Goal: Task Accomplishment & Management: Complete application form

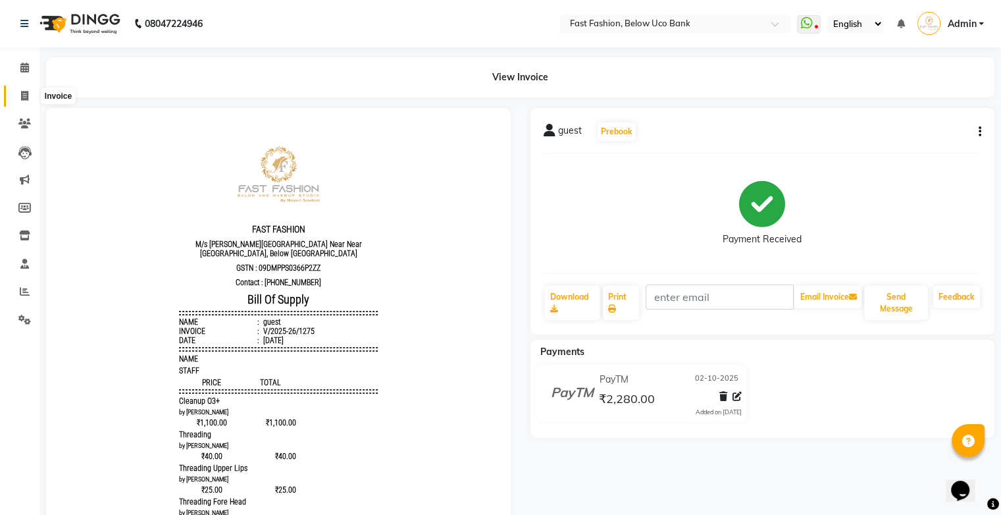
click at [24, 96] on icon at bounding box center [24, 96] width 7 height 10
select select "service"
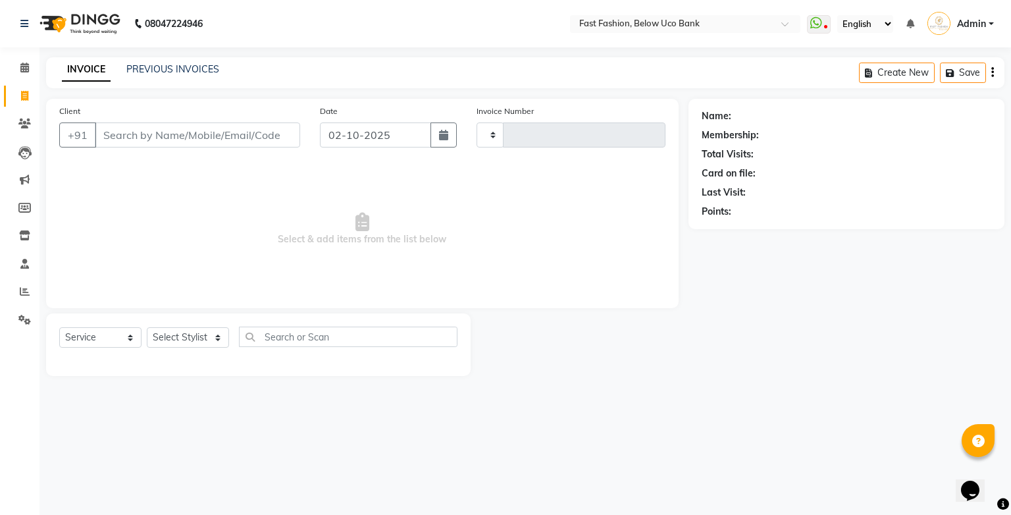
type input "1276"
select select "4228"
click at [166, 139] on input "Client" at bounding box center [197, 134] width 205 height 25
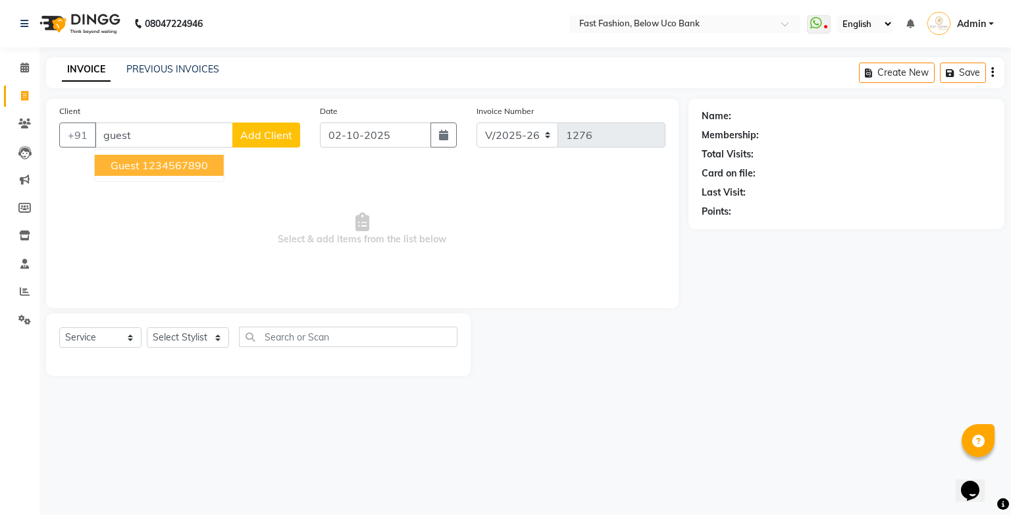
click at [187, 170] on ngb-highlight "1234567890" at bounding box center [175, 165] width 66 height 13
type input "1234567890"
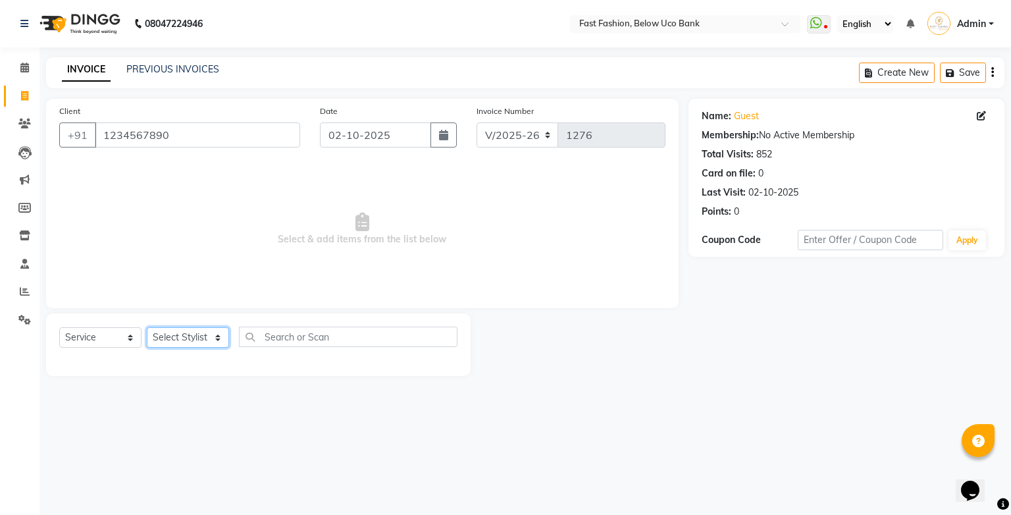
click at [220, 339] on select "Select Stylist ali anjali ashish golu mamta [PERSON_NAME] [PERSON_NAME] [PERSON…" at bounding box center [188, 337] width 82 height 20
select select "22048"
click at [147, 328] on select "Select Stylist ali anjali ashish golu mamta [PERSON_NAME] [PERSON_NAME] [PERSON…" at bounding box center [188, 337] width 82 height 20
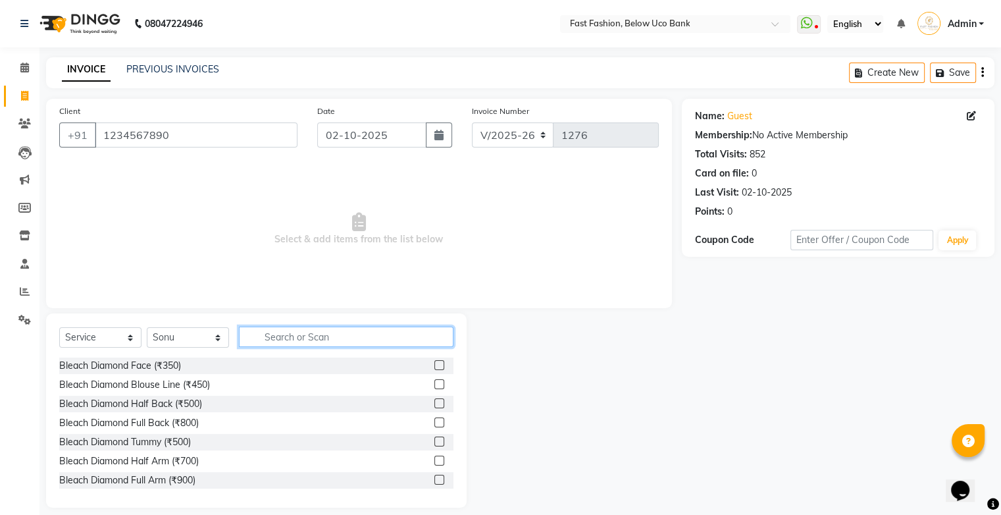
click at [300, 334] on input "text" at bounding box center [346, 336] width 215 height 20
type input "hair"
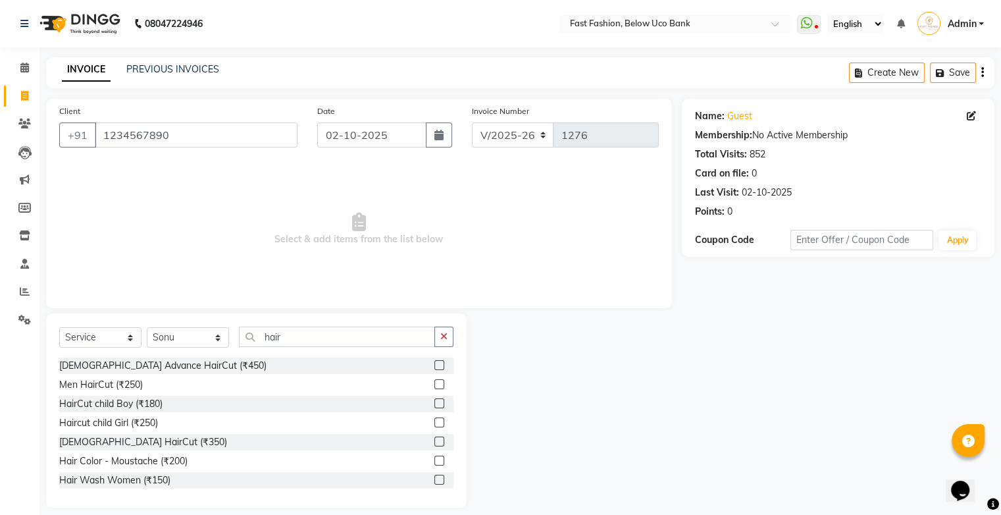
click at [434, 388] on label at bounding box center [439, 384] width 10 height 10
click at [434, 388] on input "checkbox" at bounding box center [438, 384] width 9 height 9
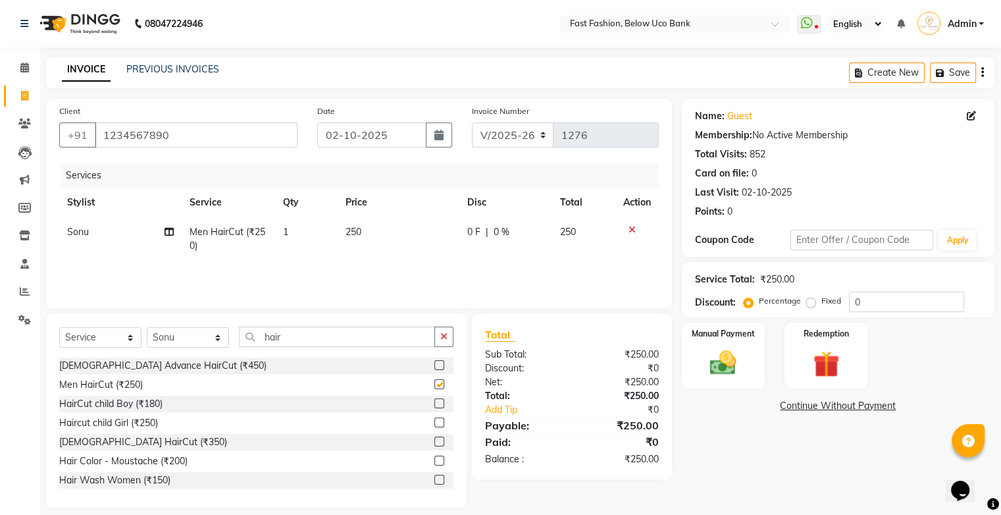
checkbox input "false"
click at [404, 338] on input "hair" at bounding box center [337, 336] width 196 height 20
type input "h"
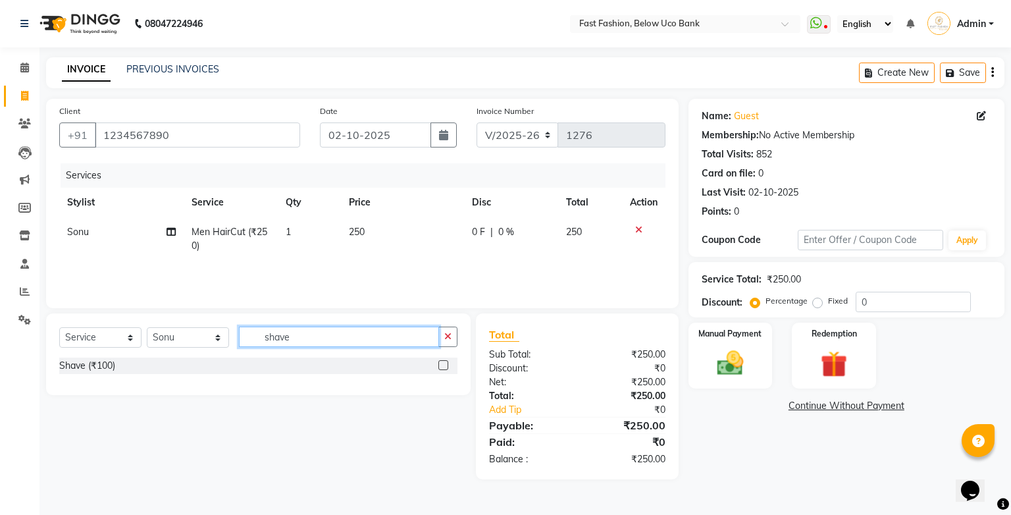
type input "shave"
click at [442, 367] on label at bounding box center [443, 365] width 10 height 10
click at [442, 367] on input "checkbox" at bounding box center [442, 365] width 9 height 9
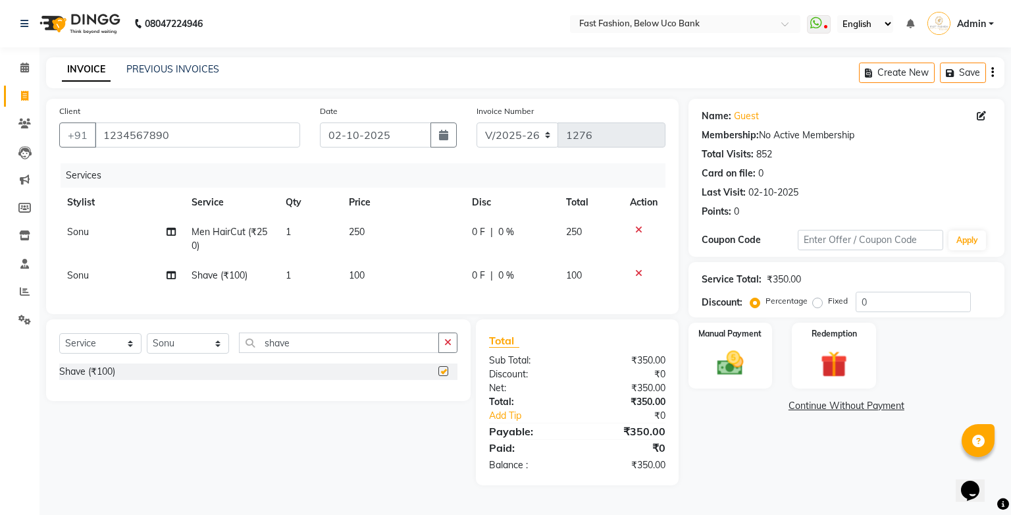
checkbox input "false"
click at [408, 351] on input "shave" at bounding box center [339, 342] width 200 height 20
type input "s"
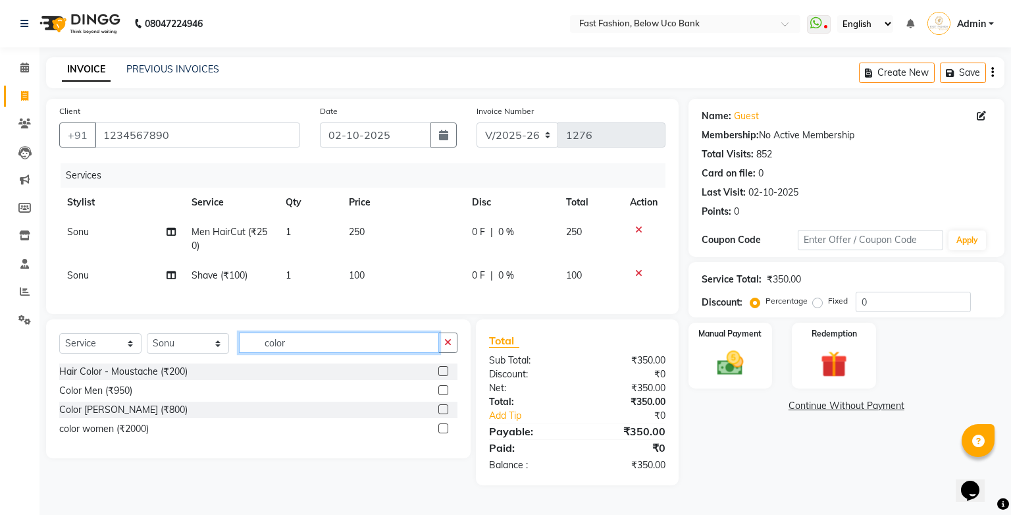
type input "color"
click at [437, 399] on div "Color Men (₹950)" at bounding box center [258, 390] width 398 height 16
click at [440, 395] on label at bounding box center [443, 390] width 10 height 10
click at [440, 395] on input "checkbox" at bounding box center [442, 390] width 9 height 9
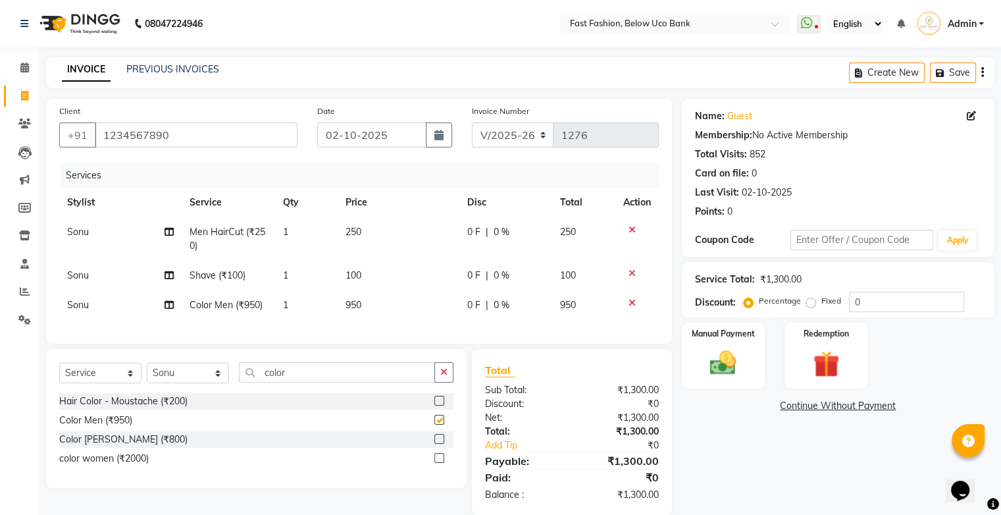
checkbox input "false"
click at [403, 381] on input "color" at bounding box center [337, 372] width 196 height 20
type input "c"
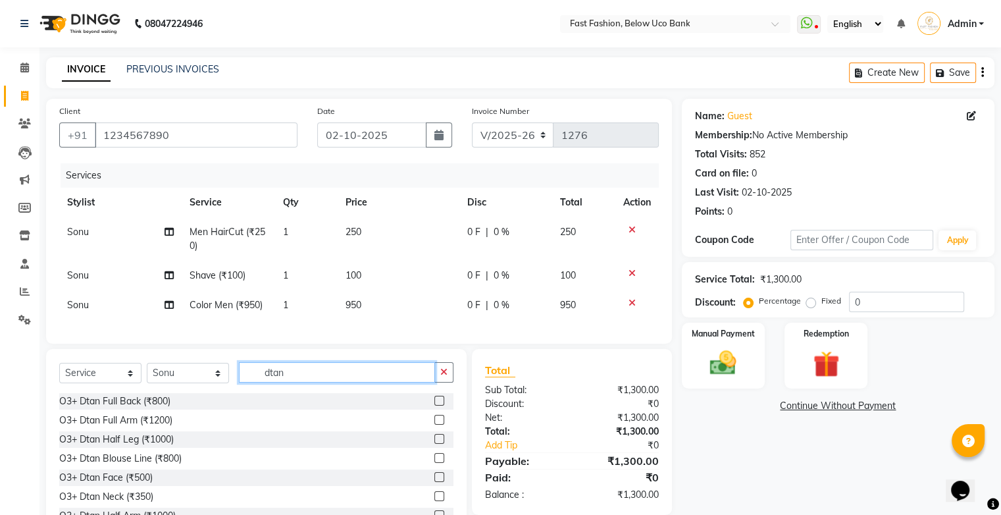
type input "dtan"
click at [434, 482] on label at bounding box center [439, 477] width 10 height 10
click at [434, 482] on input "checkbox" at bounding box center [438, 477] width 9 height 9
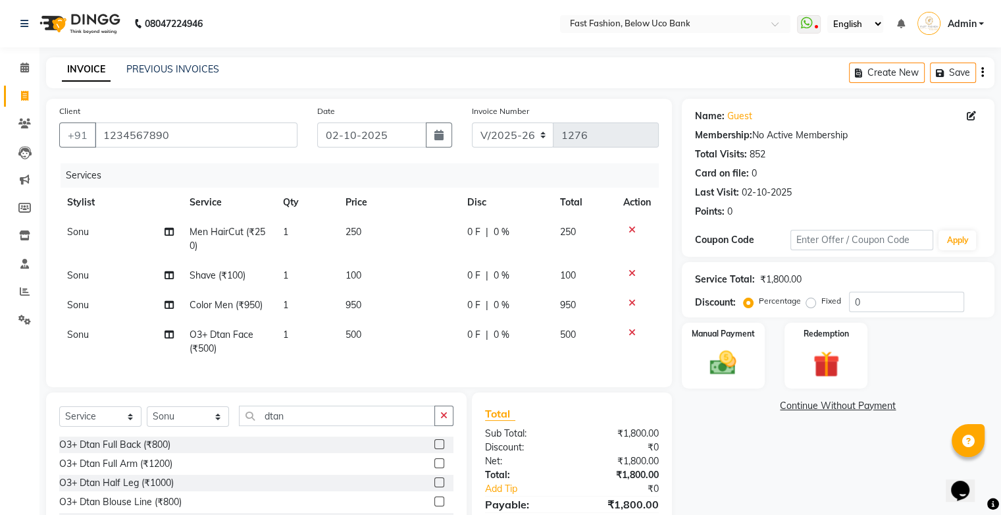
checkbox input "false"
click at [353, 332] on span "500" at bounding box center [353, 334] width 16 height 12
select select "22048"
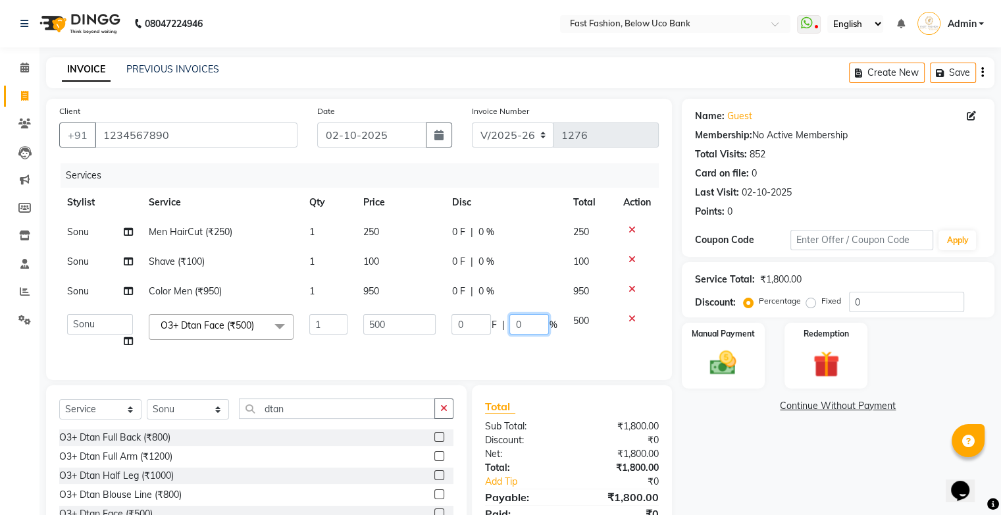
click at [539, 320] on input "0" at bounding box center [528, 324] width 39 height 20
type input "20"
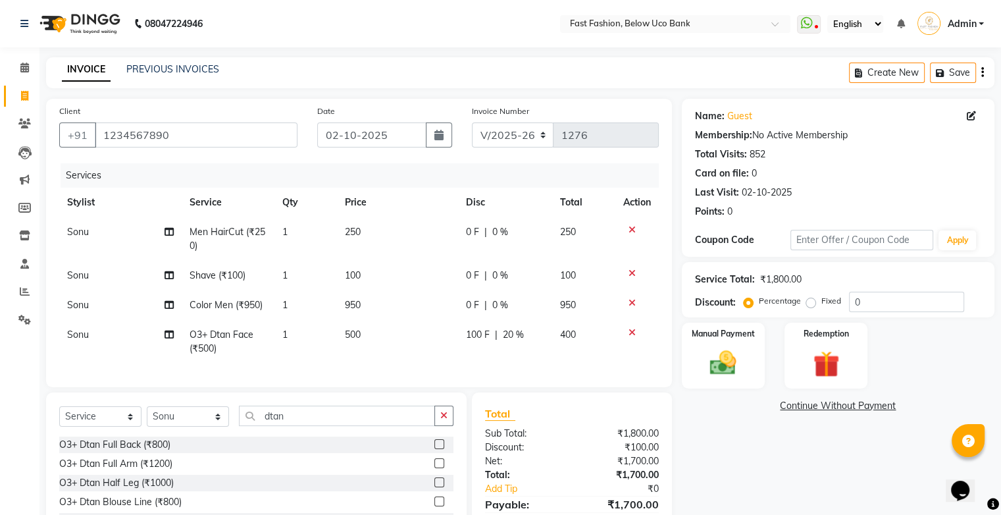
click at [490, 359] on div "Services Stylist Service Qty Price Disc Total Action [PERSON_NAME] Men HairCut …" at bounding box center [359, 268] width 600 height 211
click at [379, 426] on input "dtan" at bounding box center [337, 415] width 196 height 20
type input "d"
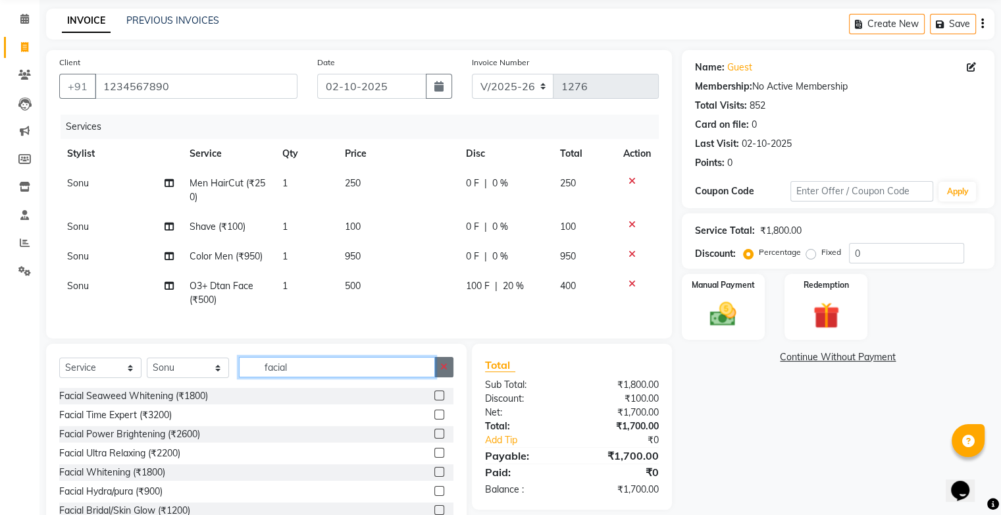
scroll to position [101, 0]
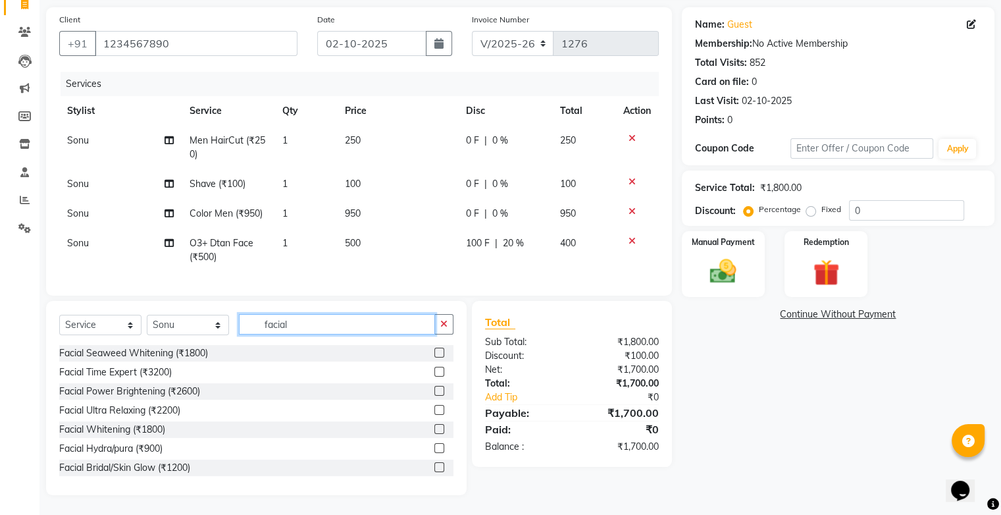
type input "facial"
click at [434, 374] on label at bounding box center [439, 372] width 10 height 10
click at [434, 374] on input "checkbox" at bounding box center [438, 372] width 9 height 9
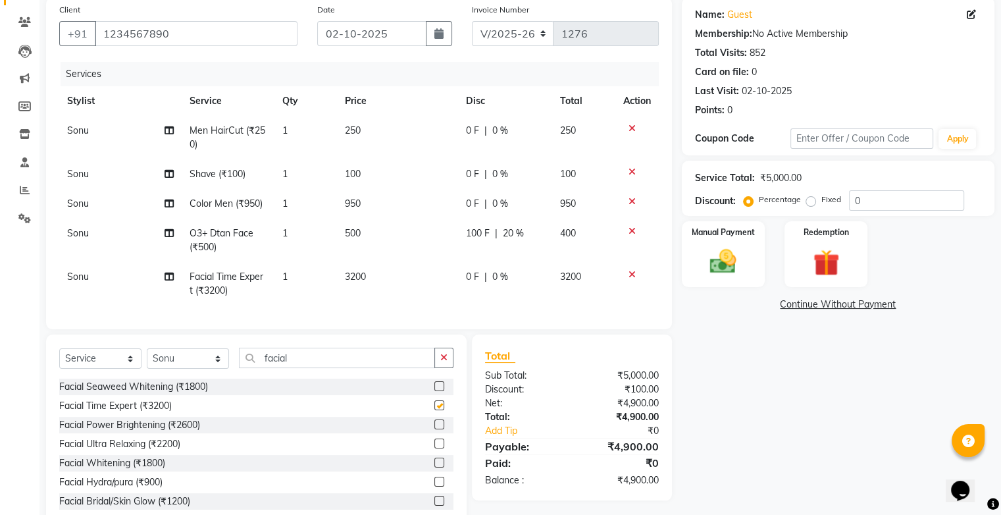
checkbox input "false"
click at [362, 275] on span "3200" at bounding box center [355, 276] width 21 height 12
select select "22048"
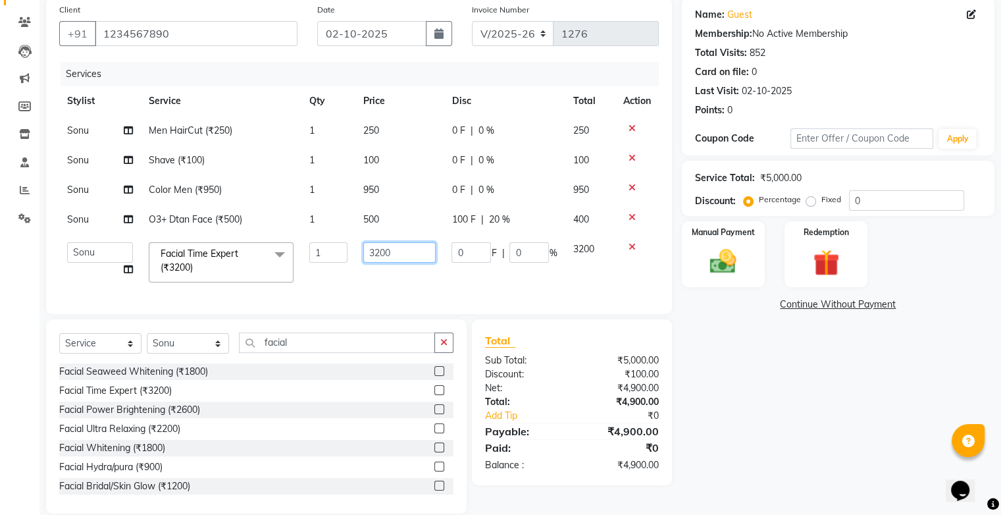
click at [400, 250] on input "3200" at bounding box center [399, 252] width 72 height 20
type input "3000"
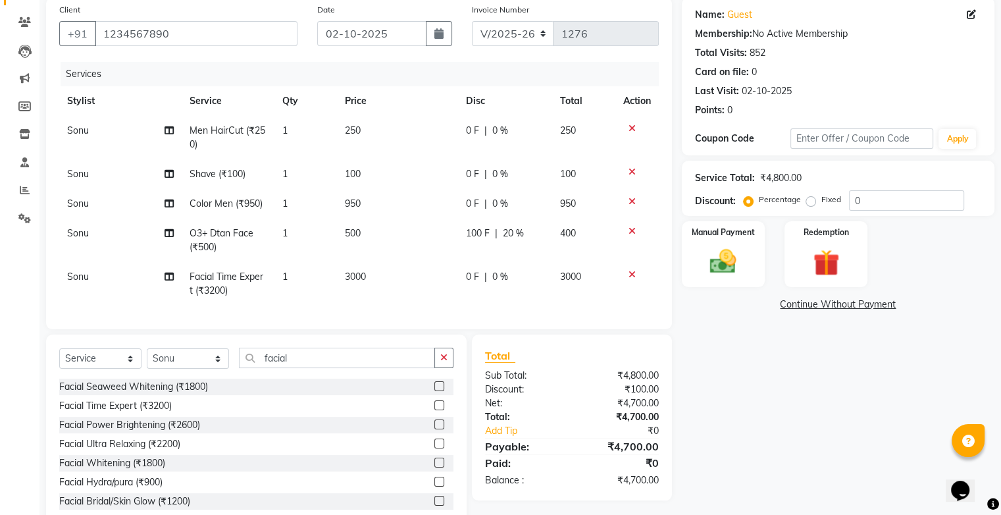
click at [442, 286] on td "3000" at bounding box center [398, 283] width 122 height 43
select select "22048"
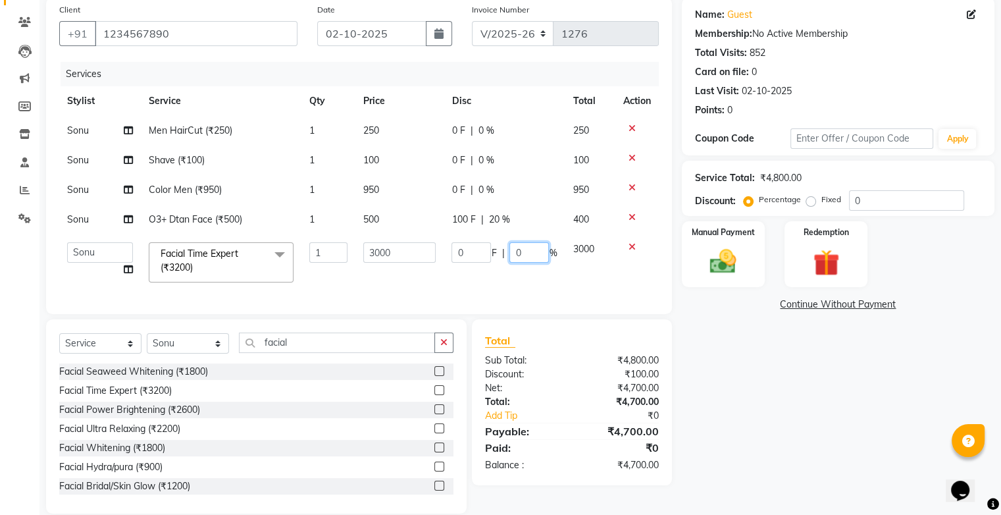
click at [519, 257] on input "0" at bounding box center [528, 252] width 39 height 20
type input "20"
click at [494, 295] on div "Services Stylist Service Qty Price Disc Total Action [PERSON_NAME] Men HairCut …" at bounding box center [359, 181] width 600 height 239
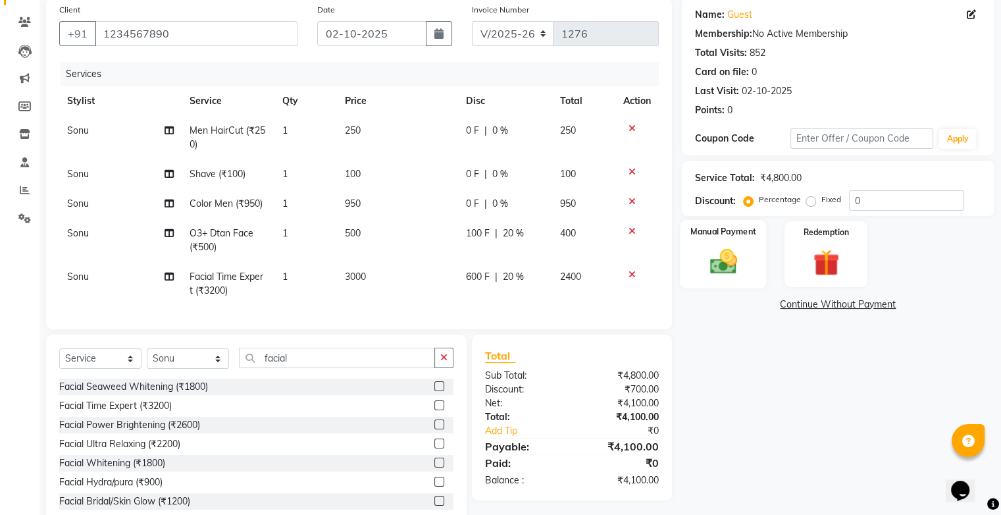
click at [738, 250] on img at bounding box center [723, 262] width 44 height 32
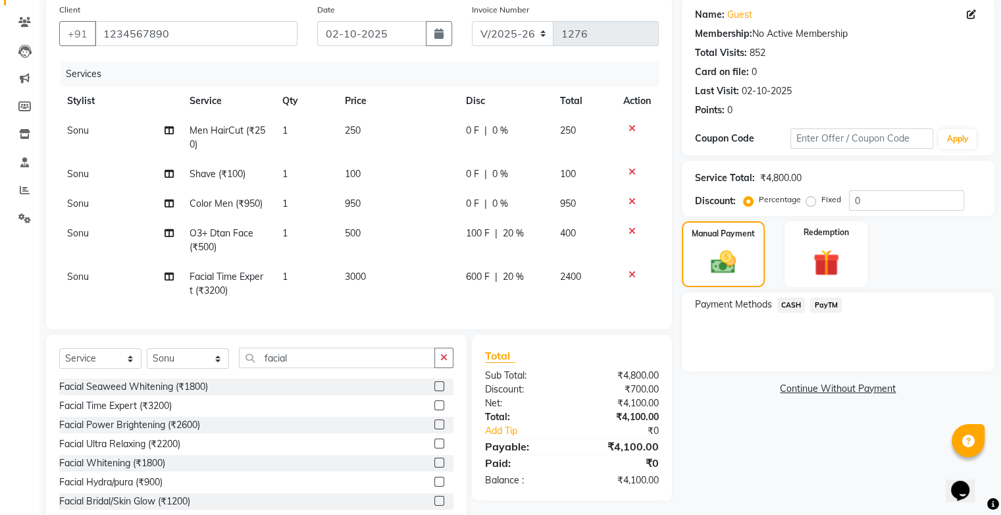
click at [832, 303] on span "PayTM" at bounding box center [826, 304] width 32 height 15
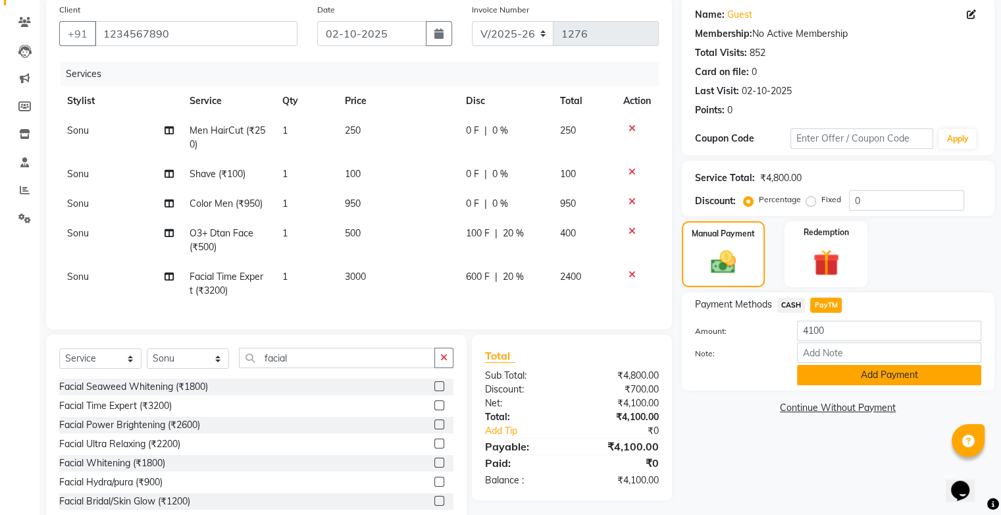
click at [848, 375] on button "Add Payment" at bounding box center [889, 375] width 184 height 20
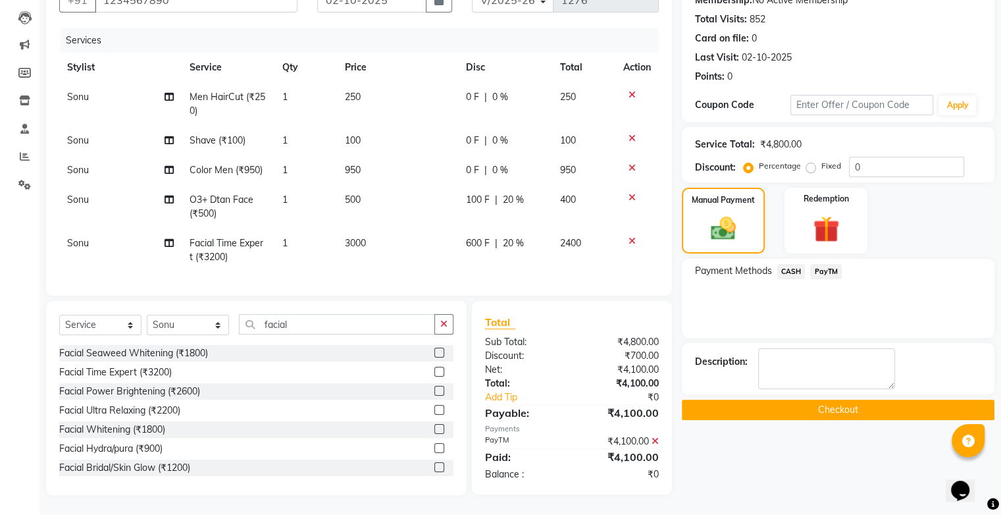
scroll to position [145, 0]
click at [829, 399] on button "Checkout" at bounding box center [838, 409] width 313 height 20
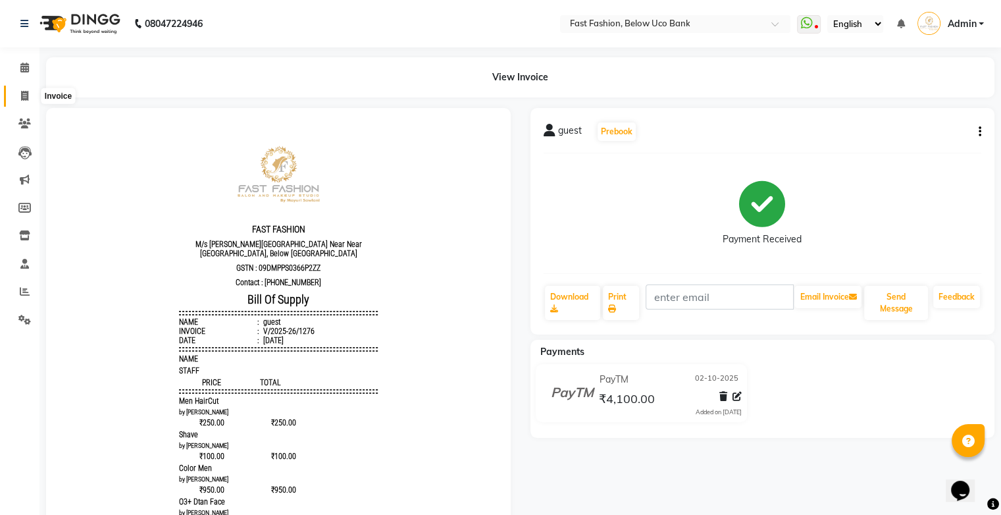
click at [22, 97] on icon at bounding box center [24, 96] width 7 height 10
select select "service"
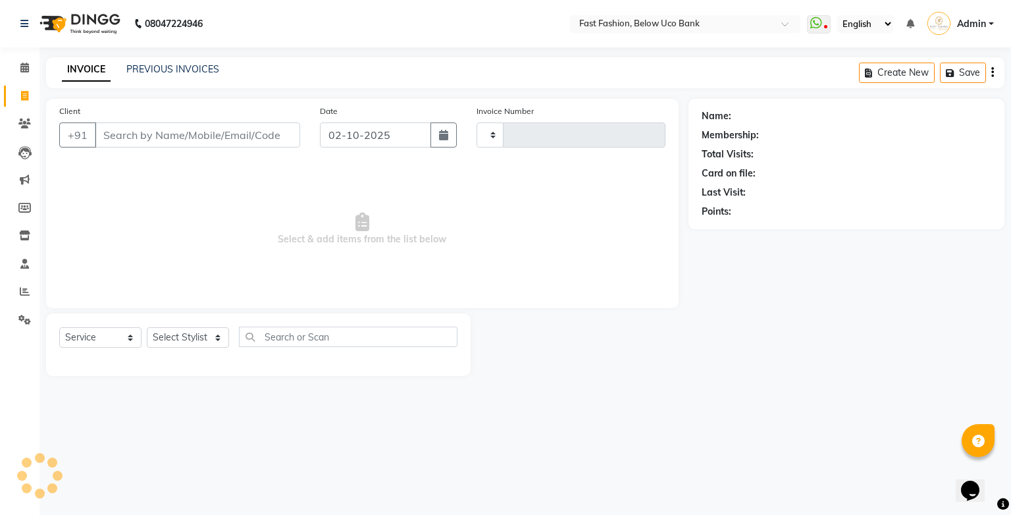
type input "1277"
select select "4228"
click at [124, 132] on input "Client" at bounding box center [197, 134] width 205 height 25
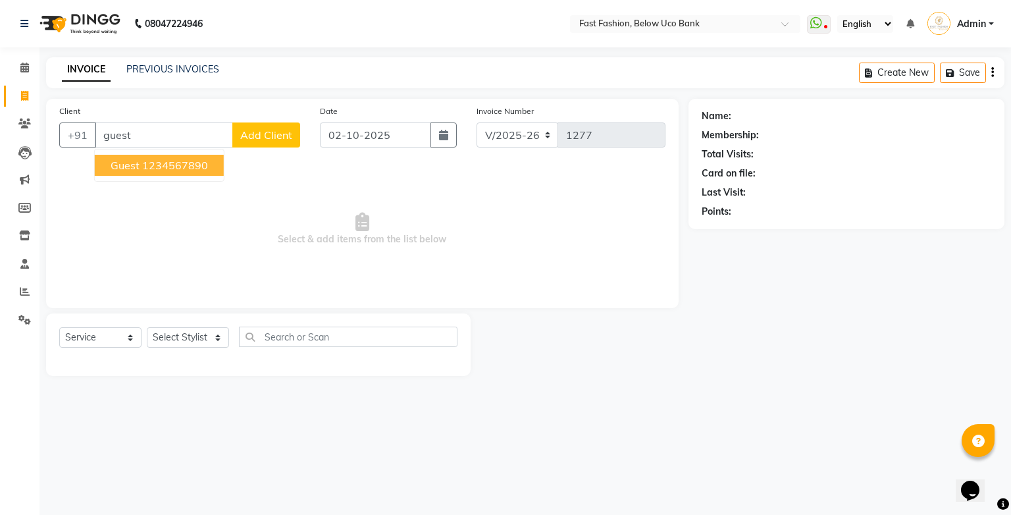
click at [142, 164] on ngb-highlight "1234567890" at bounding box center [175, 165] width 66 height 13
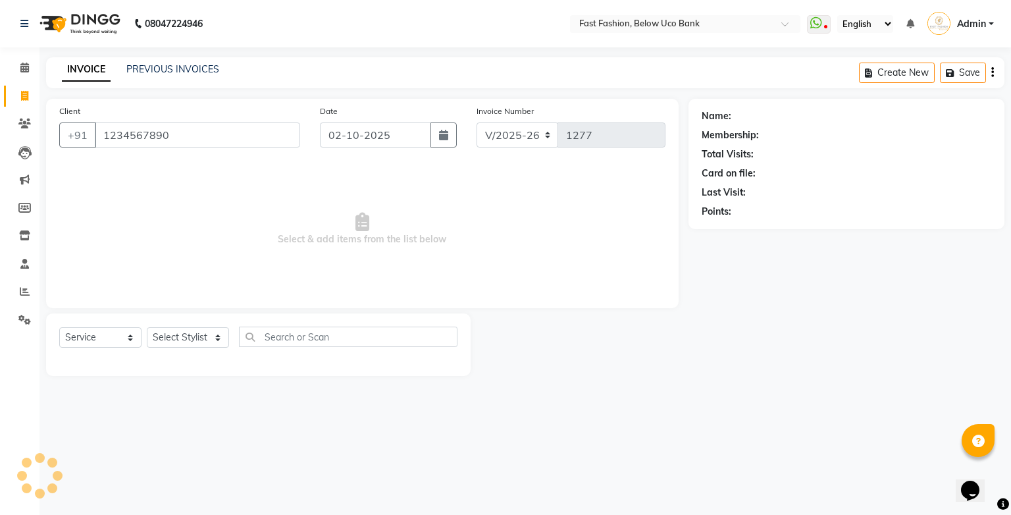
type input "1234567890"
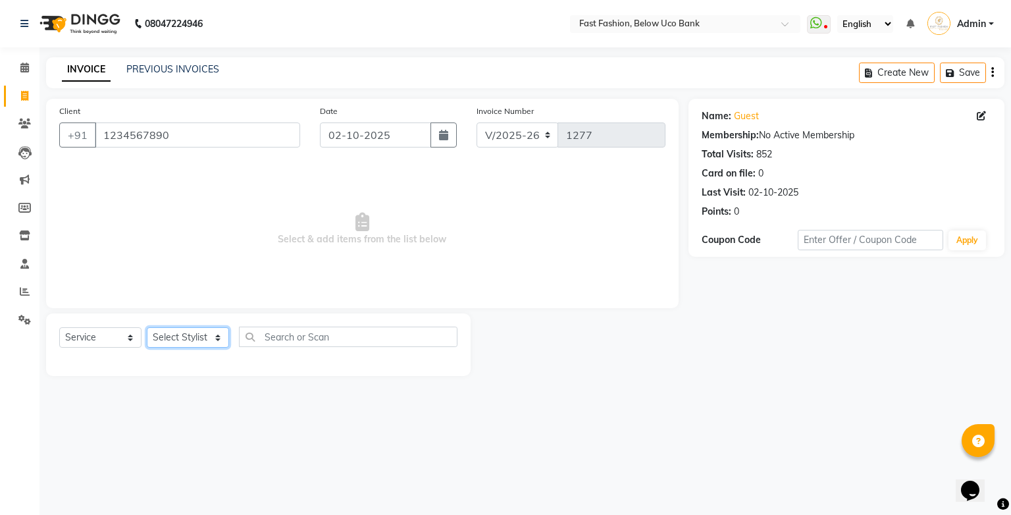
click at [191, 337] on select "Select Stylist ali anjali ashish golu mamta [PERSON_NAME] [PERSON_NAME] [PERSON…" at bounding box center [188, 337] width 82 height 20
select select "22047"
click at [147, 328] on select "Select Stylist ali anjali ashish golu mamta [PERSON_NAME] [PERSON_NAME] [PERSON…" at bounding box center [188, 337] width 82 height 20
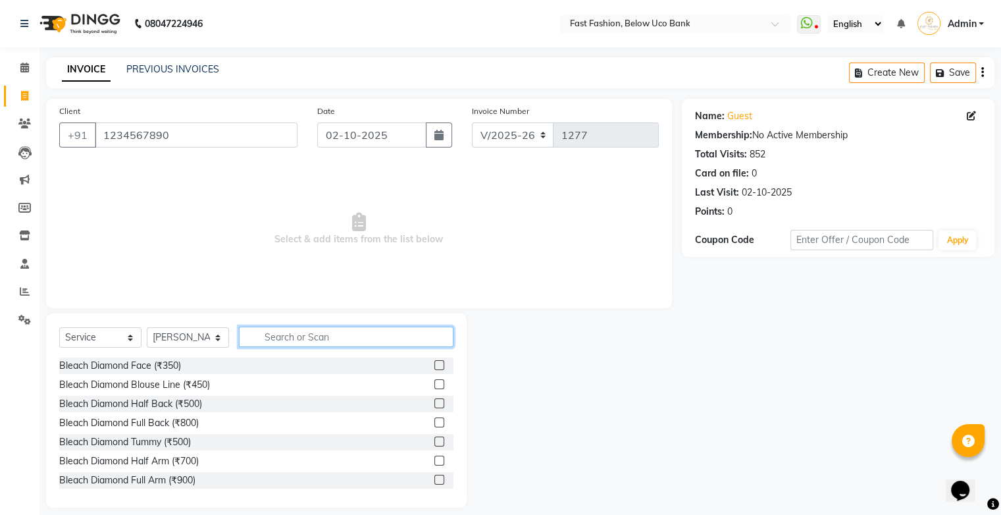
click at [300, 334] on input "text" at bounding box center [346, 336] width 215 height 20
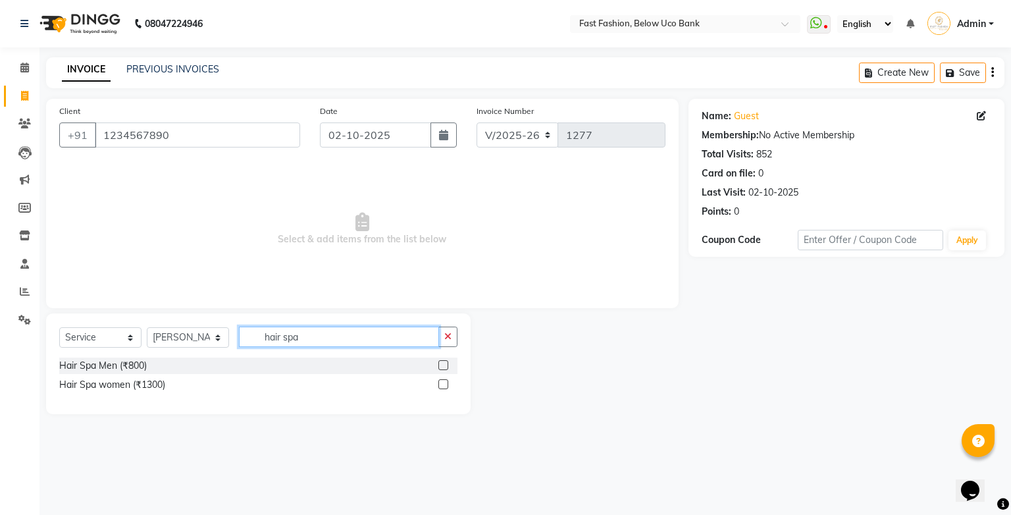
type input "hair spa"
click at [442, 385] on label at bounding box center [443, 384] width 10 height 10
click at [442, 385] on input "checkbox" at bounding box center [442, 384] width 9 height 9
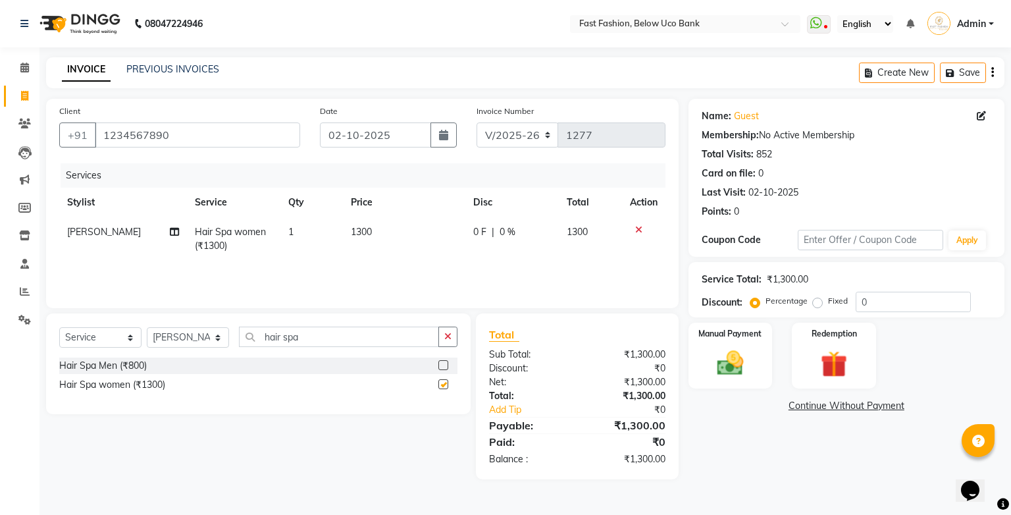
checkbox input "false"
click at [696, 359] on div "Manual Payment" at bounding box center [730, 355] width 88 height 68
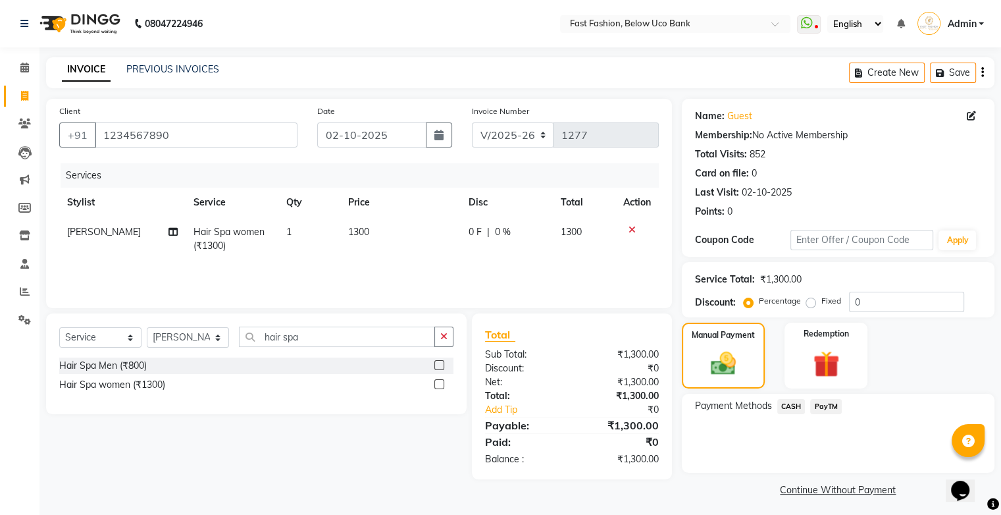
click at [824, 409] on span "PayTM" at bounding box center [826, 406] width 32 height 15
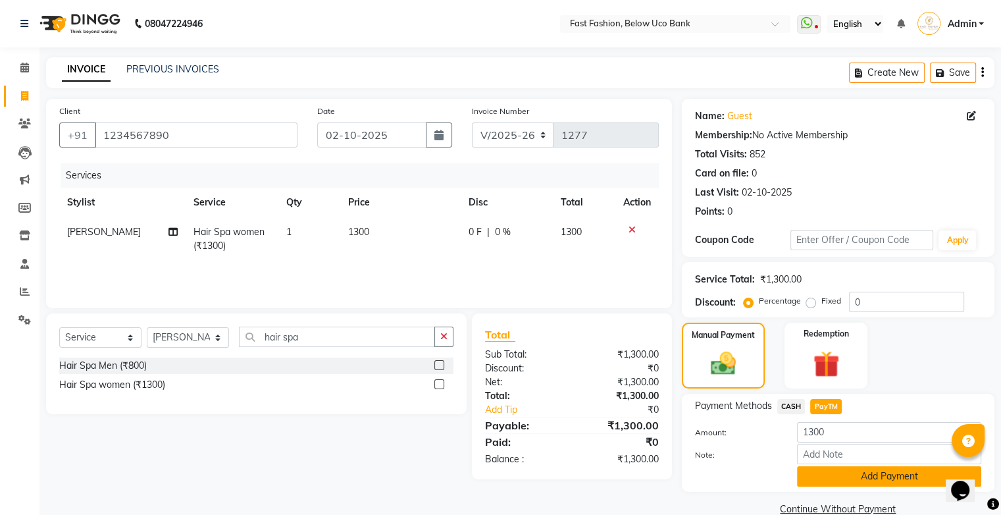
click at [827, 478] on button "Add Payment" at bounding box center [889, 476] width 184 height 20
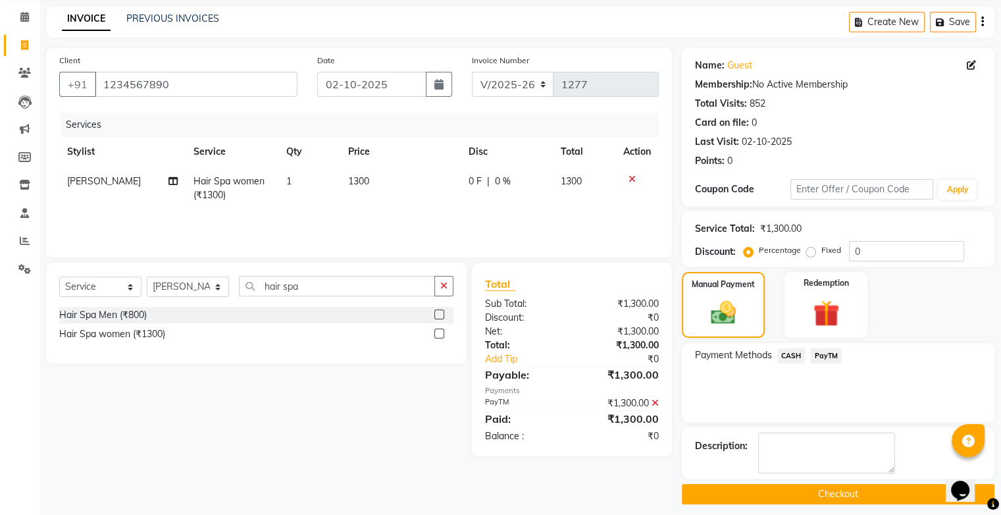
scroll to position [58, 0]
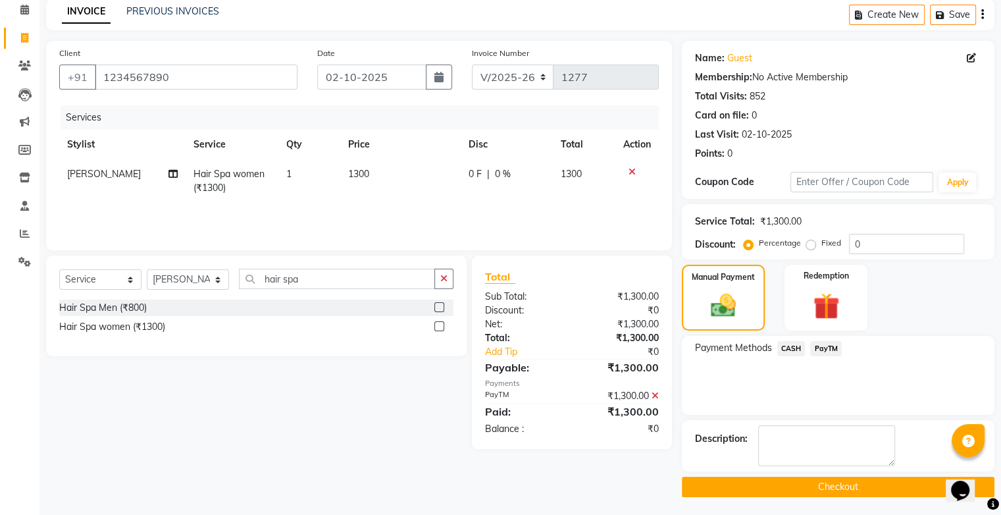
click at [816, 483] on button "Checkout" at bounding box center [838, 486] width 313 height 20
